Goal: Task Accomplishment & Management: Use online tool/utility

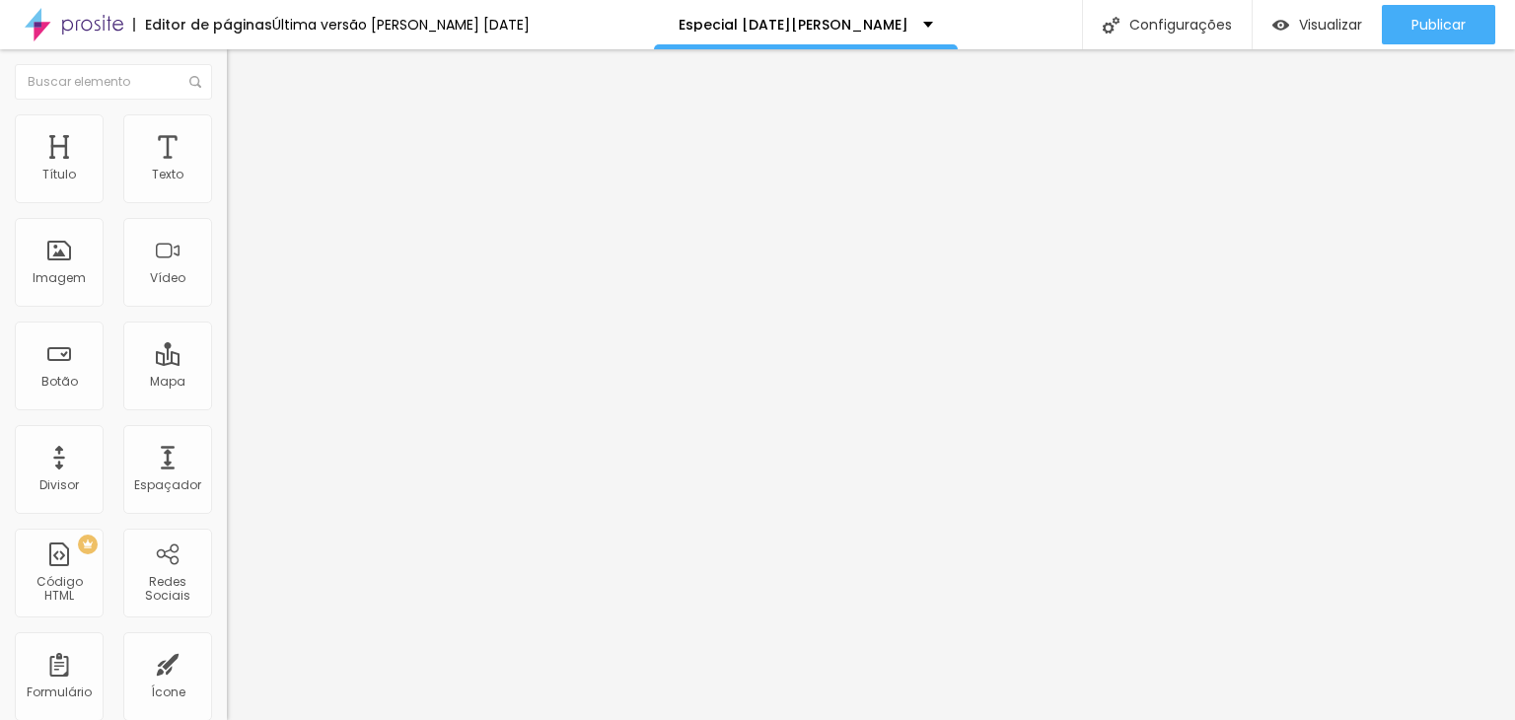
click at [227, 127] on li "Estilo" at bounding box center [340, 124] width 227 height 20
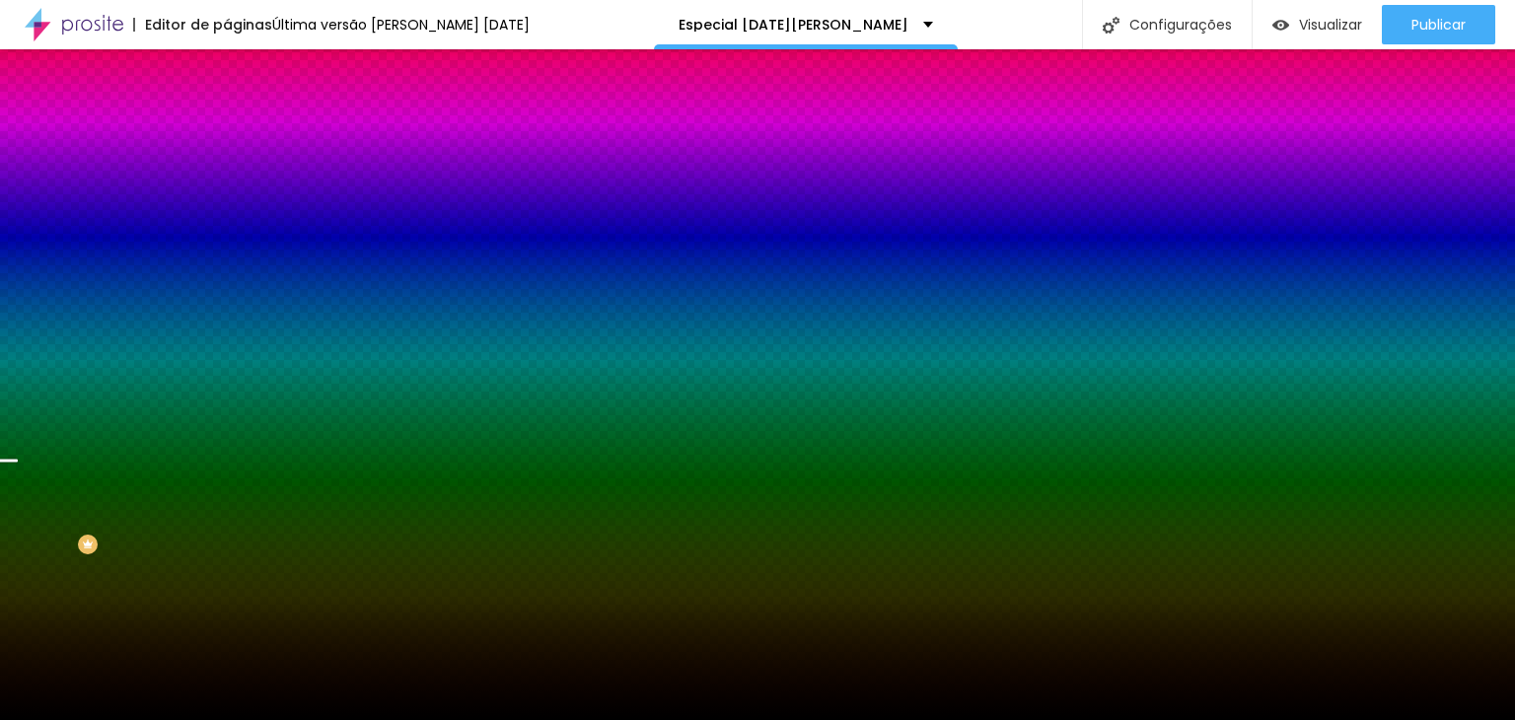
click at [239, 181] on font "Trocar imagem" at bounding box center [287, 173] width 96 height 17
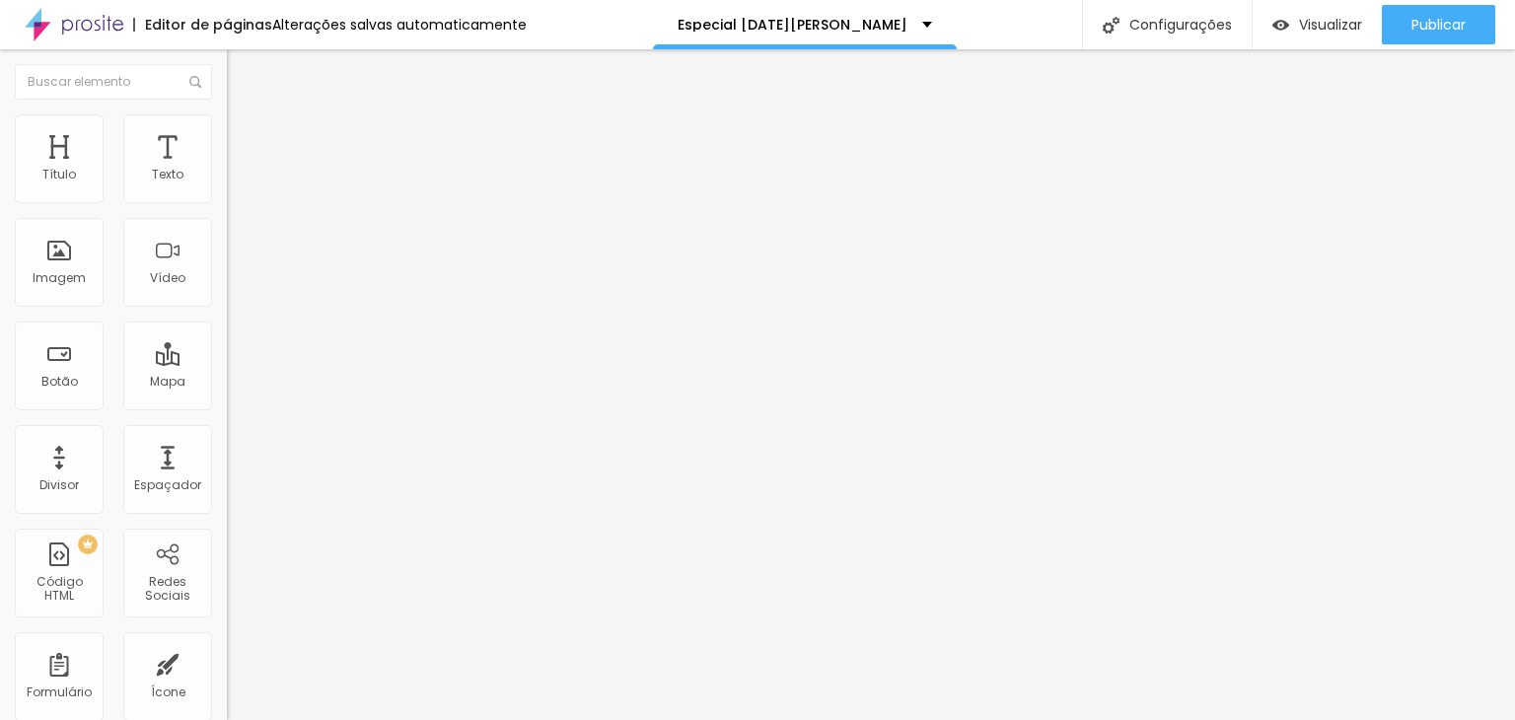
click at [334, 170] on span at bounding box center [340, 161] width 12 height 17
click at [239, 170] on font "Trocar imagem" at bounding box center [287, 161] width 96 height 17
